Goal: Task Accomplishment & Management: Use online tool/utility

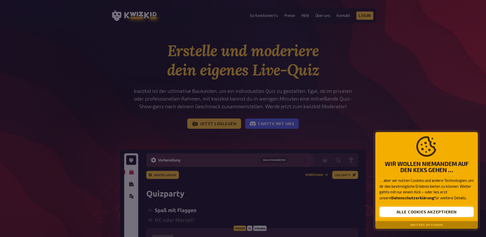
click at [424, 210] on button "Alle Cookies akzeptieren" at bounding box center [426, 211] width 94 height 10
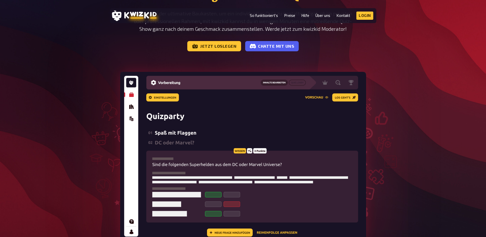
scroll to position [77, 0]
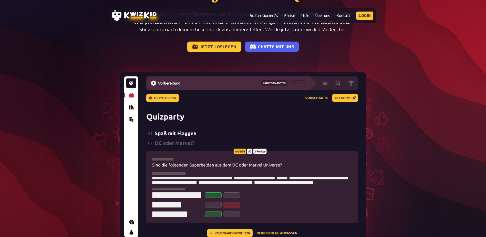
click at [163, 97] on img at bounding box center [243, 156] width 246 height 168
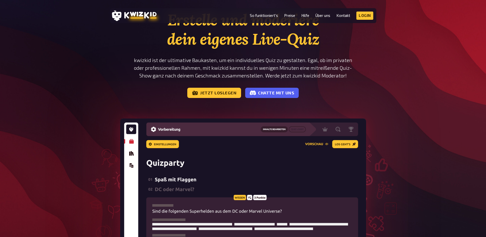
scroll to position [51, 0]
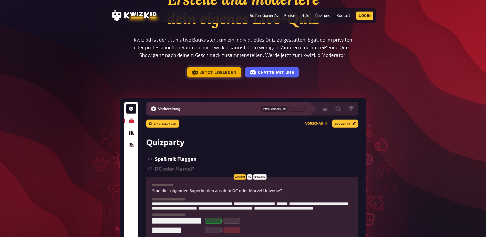
click at [211, 74] on link "Jetzt loslegen" at bounding box center [214, 72] width 54 height 10
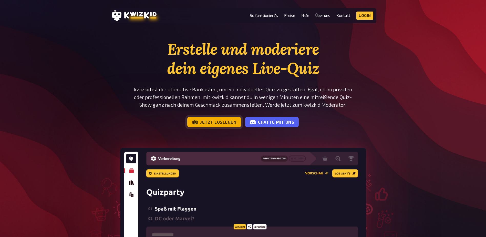
scroll to position [0, 0]
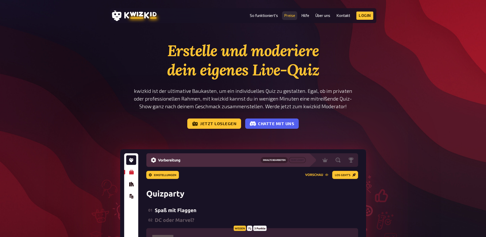
click at [286, 16] on link "Preise" at bounding box center [289, 15] width 11 height 4
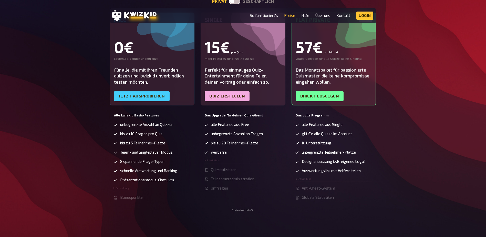
scroll to position [102, 0]
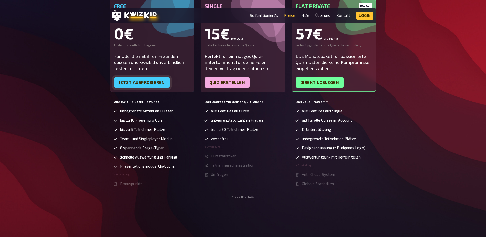
click at [135, 82] on link "Jetzt ausprobieren" at bounding box center [142, 82] width 56 height 10
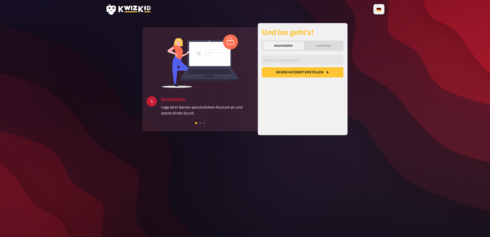
click at [386, 141] on div "🇩🇪 Deutsch 🇬🇧 English 🇳🇱 Nederlands 2 Erstellen Erstelle unkompliziert deine ei…" at bounding box center [244, 118] width 287 height 237
click at [298, 73] on button "Neuen Account Erstellen" at bounding box center [302, 72] width 81 height 10
click at [285, 60] on input "email" at bounding box center [302, 60] width 81 height 10
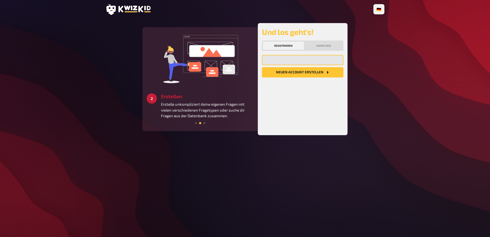
type input "one2000@gmx.de"
click at [302, 73] on button "Neuen Account Erstellen" at bounding box center [302, 72] width 81 height 10
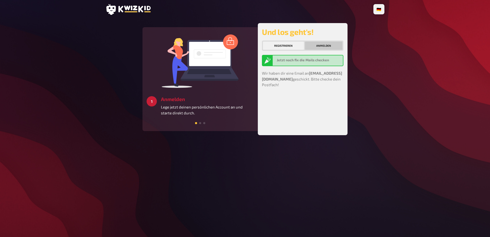
click at [326, 47] on button "Anmelden" at bounding box center [323, 45] width 37 height 8
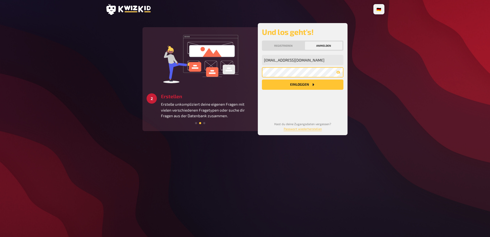
click at [262, 79] on button "Einloggen" at bounding box center [302, 84] width 81 height 10
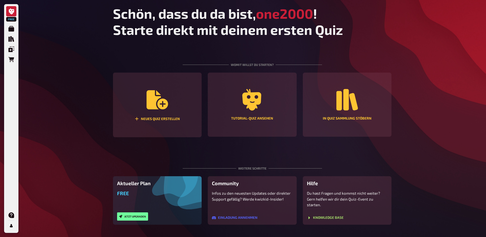
scroll to position [18, 0]
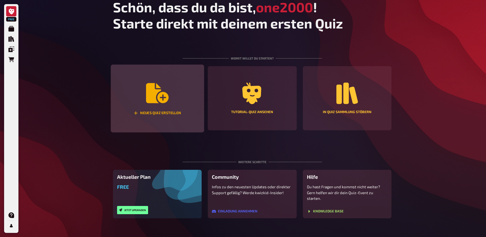
click at [155, 104] on icon "Neues Quiz erstellen" at bounding box center [157, 93] width 23 height 23
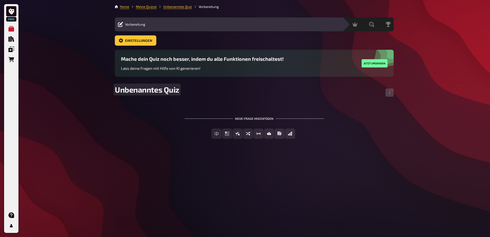
click at [163, 89] on span "Unbenanntes Quiz" at bounding box center [147, 89] width 65 height 9
drag, startPoint x: 178, startPoint y: 90, endPoint x: 113, endPoint y: 92, distance: 65.1
click at [113, 92] on div "Home Meine Quizze Unbenanntes Quiz Vorbereitung Vorbereitung Inhalte Bearbeiten…" at bounding box center [254, 118] width 287 height 237
click at [301, 152] on div "Home Meine Quizze Test Vorbereitung Vorbereitung Inhalte Bearbeiten Quiz Lobby …" at bounding box center [254, 118] width 287 height 237
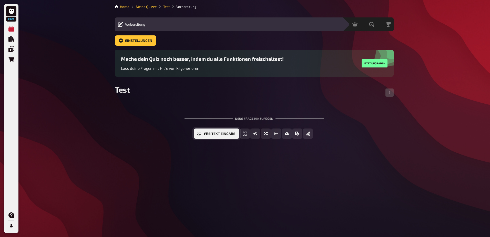
click at [202, 133] on button "Freitext Eingabe" at bounding box center [217, 133] width 46 height 10
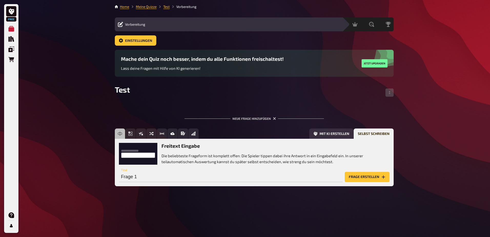
click at [372, 176] on button "Frage erstellen" at bounding box center [366, 177] width 45 height 10
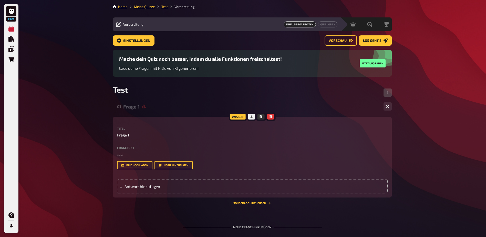
click at [237, 118] on div "Wissen" at bounding box center [238, 116] width 18 height 8
click at [128, 146] on label "Fragetext" at bounding box center [252, 147] width 270 height 3
click at [387, 105] on icon "button" at bounding box center [387, 106] width 3 height 3
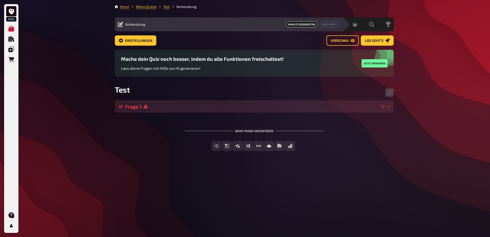
click at [147, 108] on icon at bounding box center [145, 106] width 4 height 4
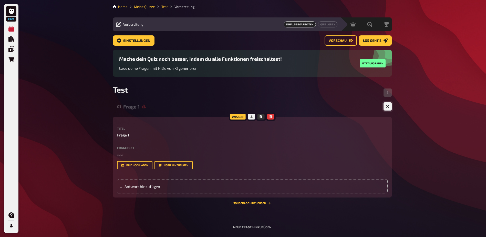
click at [387, 105] on icon "button" at bounding box center [387, 106] width 3 height 3
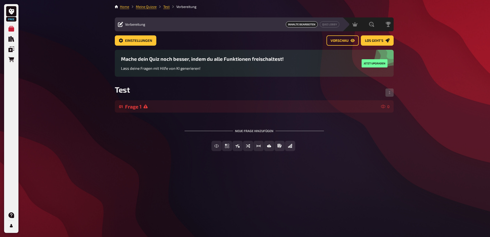
click at [140, 157] on div "Freitext Eingabe Einfachauswahl Wahr / Falsch Sortierfrage Schätzfrage Bild-Ant…" at bounding box center [254, 150] width 279 height 18
